Goal: Transaction & Acquisition: Purchase product/service

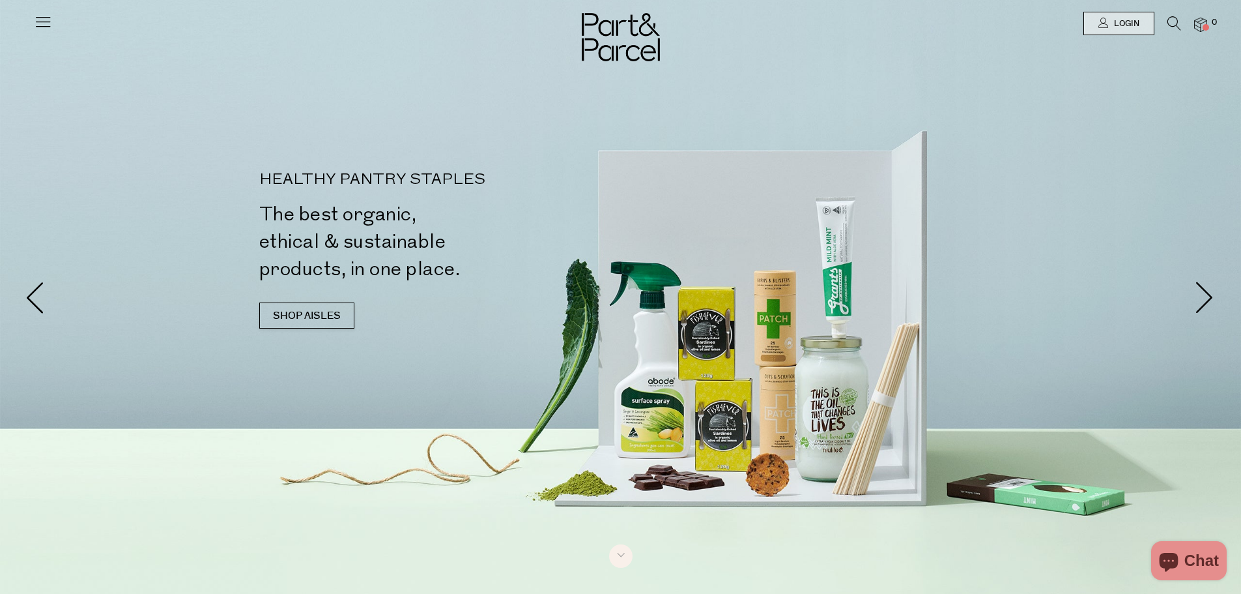
click at [1170, 16] on icon at bounding box center [1175, 23] width 14 height 14
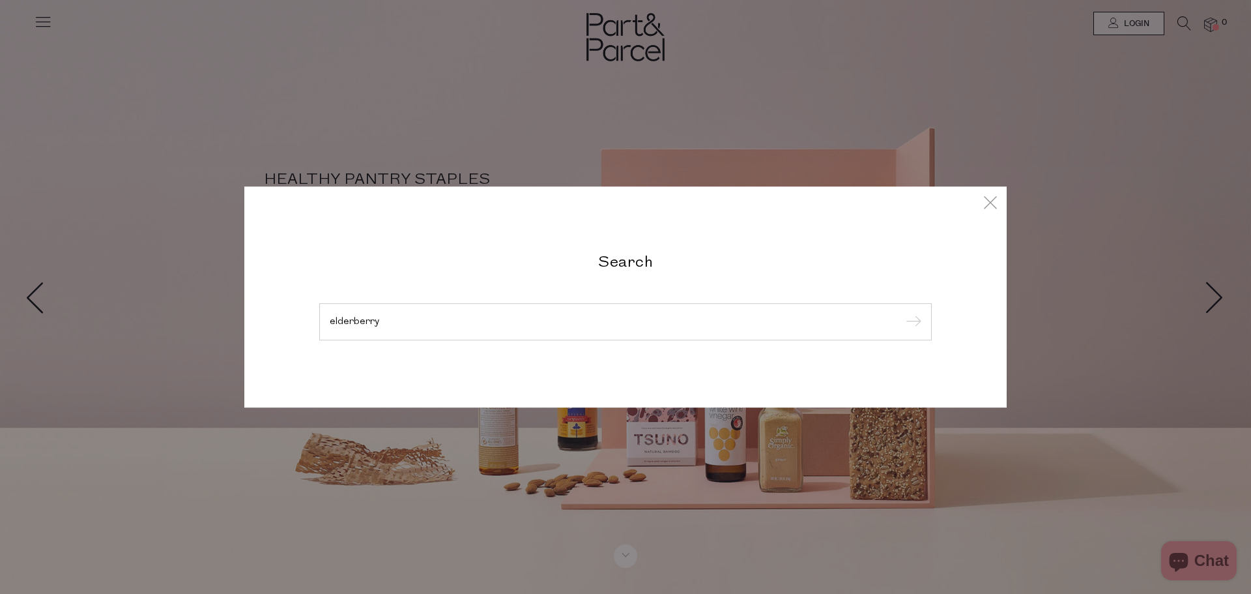
type input "elderberry"
click at [902, 313] on input "submit" at bounding box center [912, 323] width 20 height 20
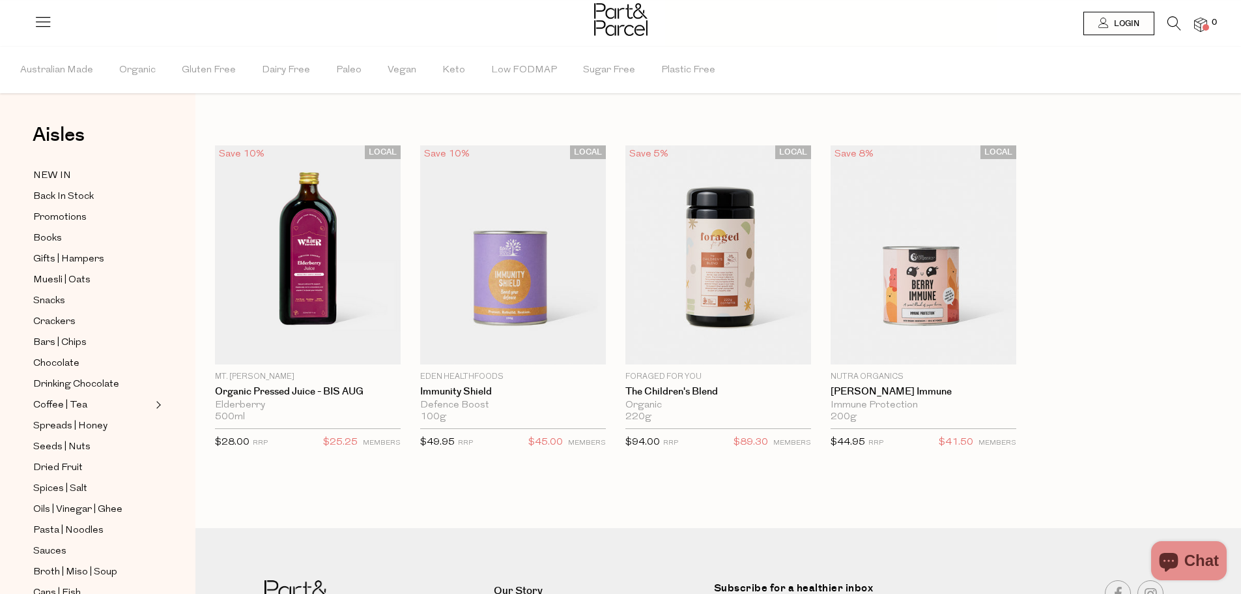
click at [1172, 25] on icon at bounding box center [1175, 23] width 14 height 14
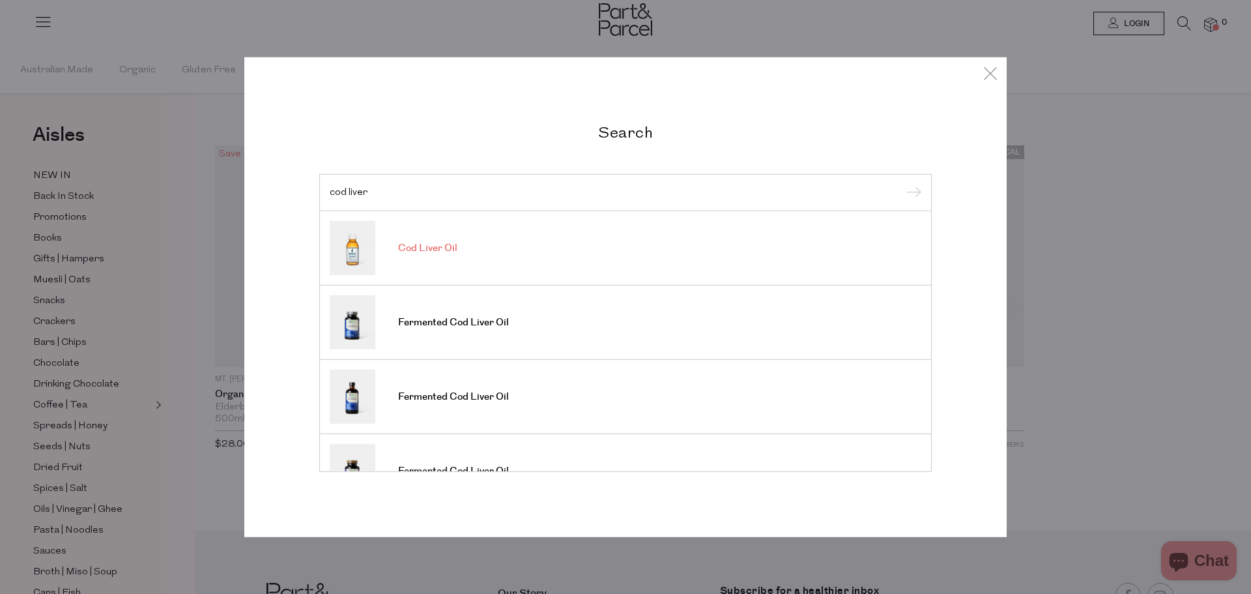
type input "cod liver"
click at [430, 251] on span "Cod Liver Oil" at bounding box center [427, 248] width 59 height 13
